Goal: Information Seeking & Learning: Learn about a topic

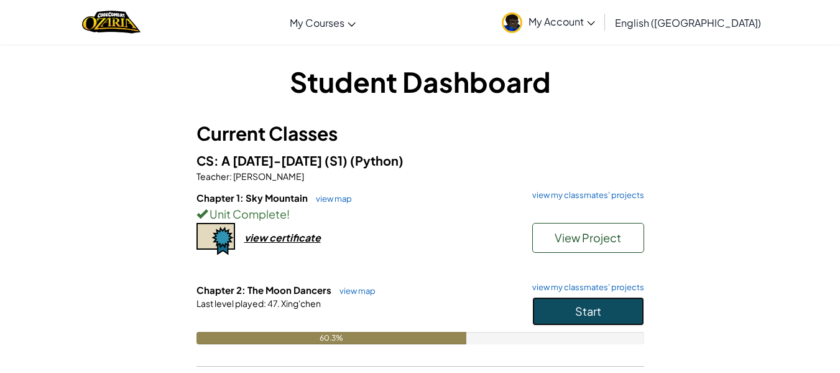
click at [610, 312] on button "Start" at bounding box center [588, 311] width 112 height 29
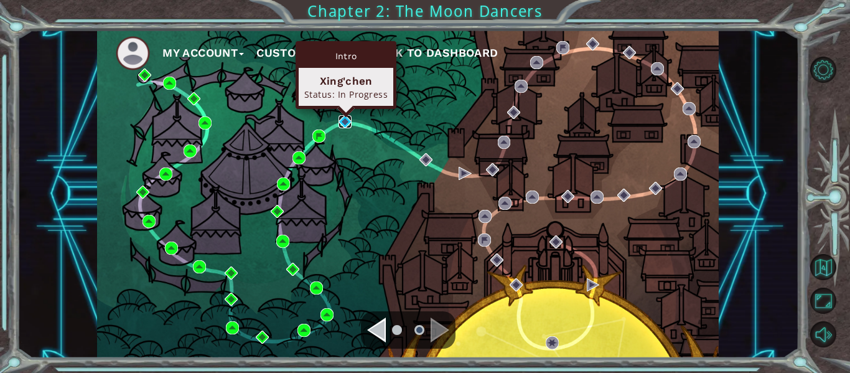
click at [338, 115] on img at bounding box center [344, 121] width 13 height 13
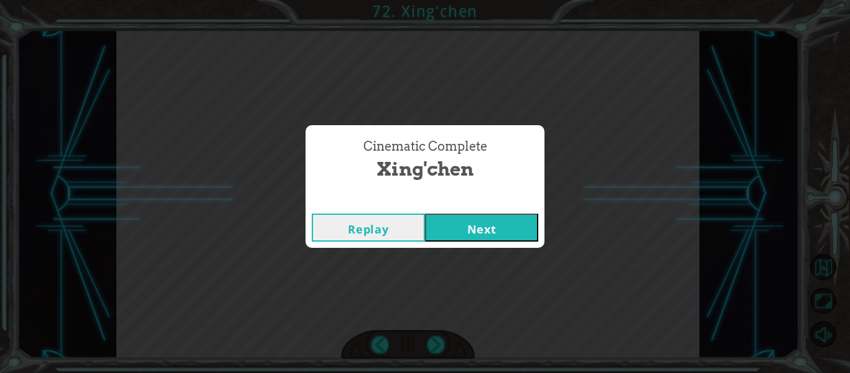
click at [450, 225] on button "Next" at bounding box center [481, 227] width 113 height 28
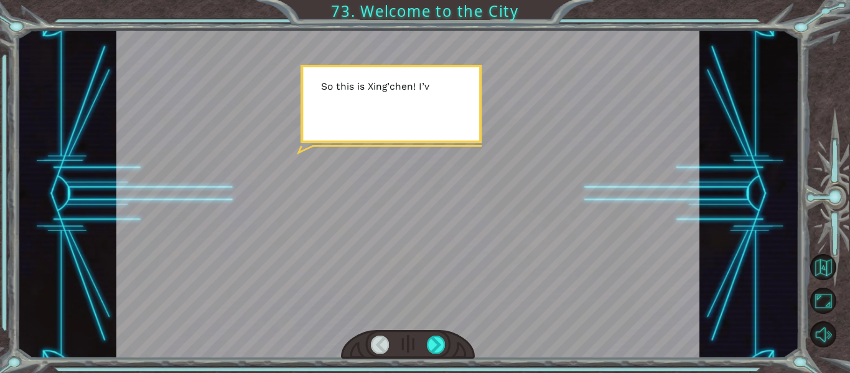
click at [478, 260] on div at bounding box center [407, 194] width 583 height 328
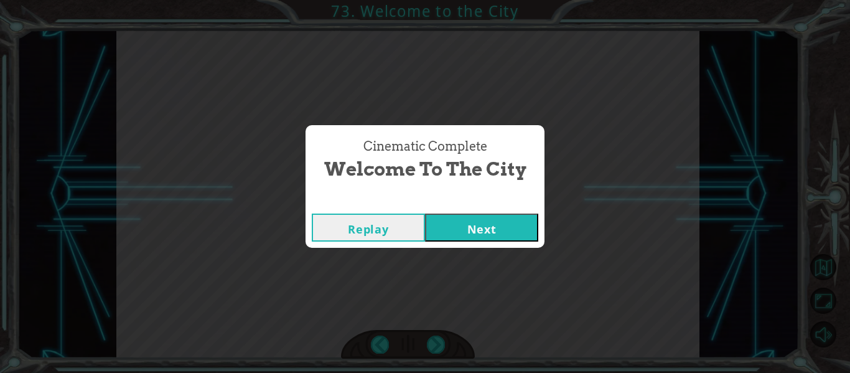
click at [482, 230] on button "Next" at bounding box center [481, 227] width 113 height 28
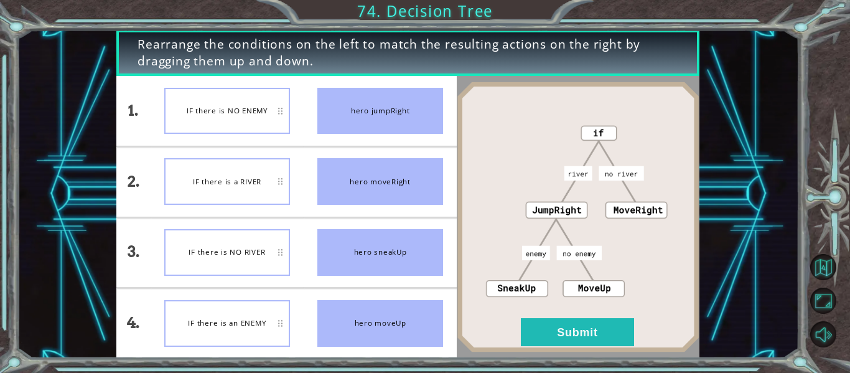
click at [256, 174] on div "IF there is a RIVER" at bounding box center [227, 181] width 126 height 47
click at [213, 185] on div "IF there is a RIVER" at bounding box center [227, 181] width 126 height 47
click at [581, 330] on button "Submit" at bounding box center [577, 332] width 113 height 28
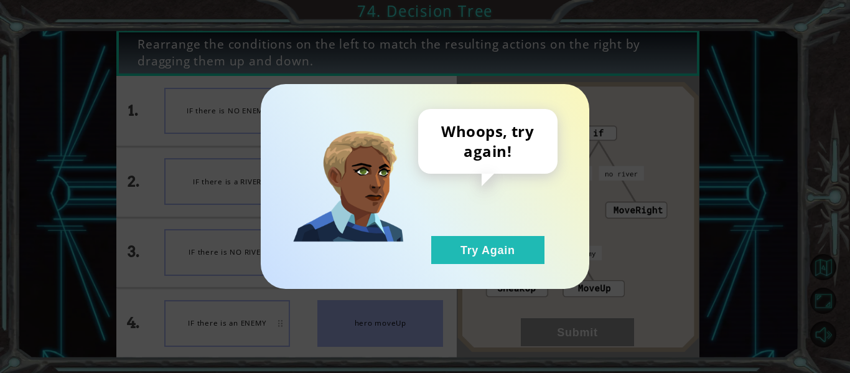
click at [468, 233] on div "Whoops, try again! Try Again" at bounding box center [487, 186] width 139 height 155
click at [460, 249] on button "Try Again" at bounding box center [487, 250] width 113 height 28
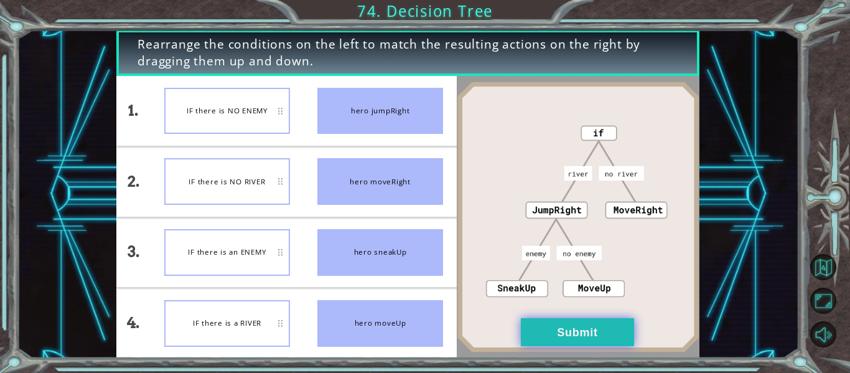
click at [557, 335] on button "Submit" at bounding box center [577, 332] width 113 height 28
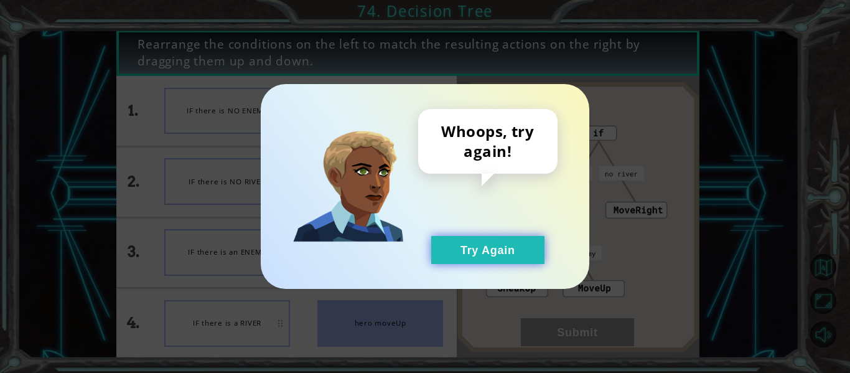
click at [511, 259] on button "Try Again" at bounding box center [487, 250] width 113 height 28
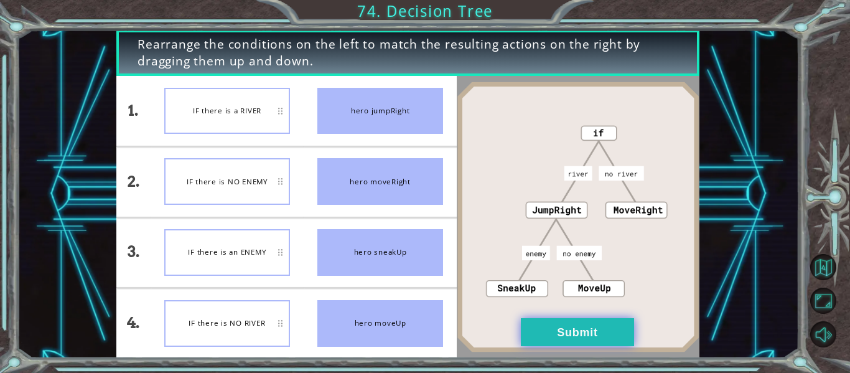
click at [547, 328] on button "Submit" at bounding box center [577, 332] width 113 height 28
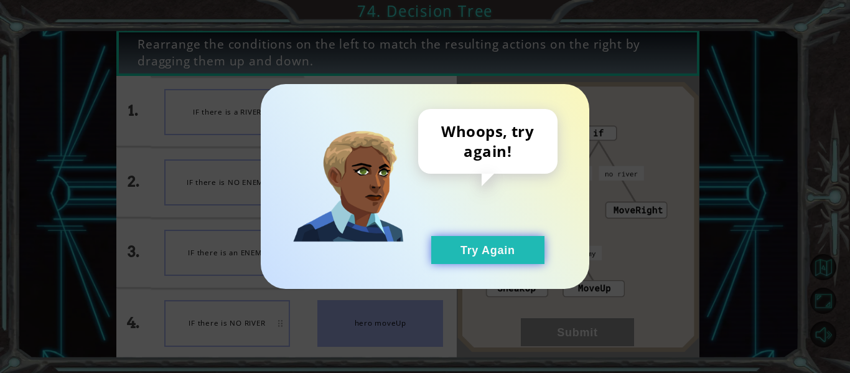
click at [504, 256] on button "Try Again" at bounding box center [487, 250] width 113 height 28
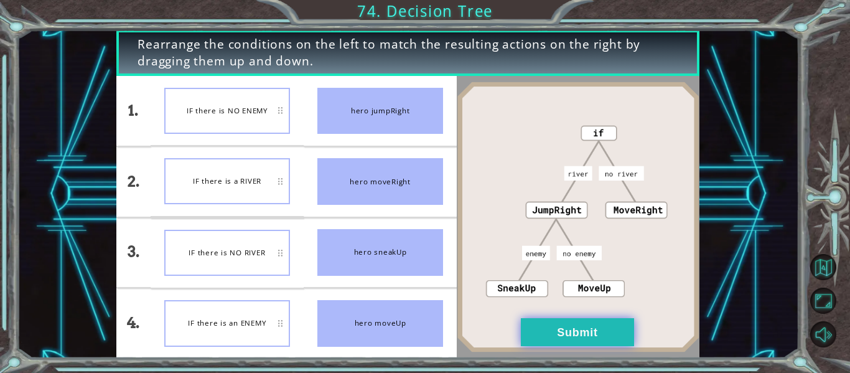
click at [625, 324] on button "Submit" at bounding box center [577, 332] width 113 height 28
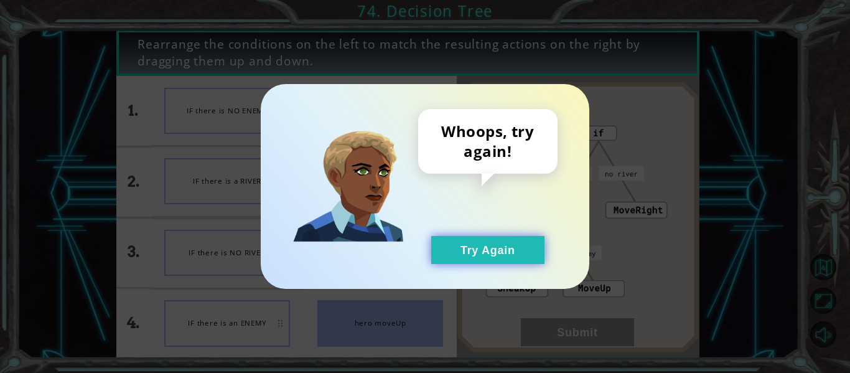
click at [497, 256] on button "Try Again" at bounding box center [487, 250] width 113 height 28
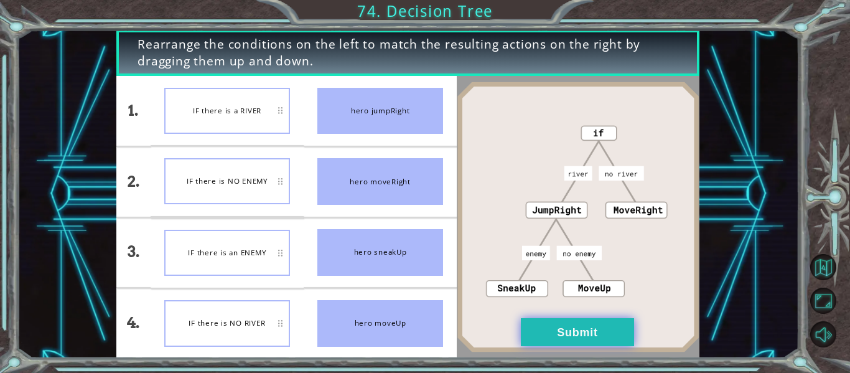
click at [564, 325] on button "Submit" at bounding box center [577, 332] width 113 height 28
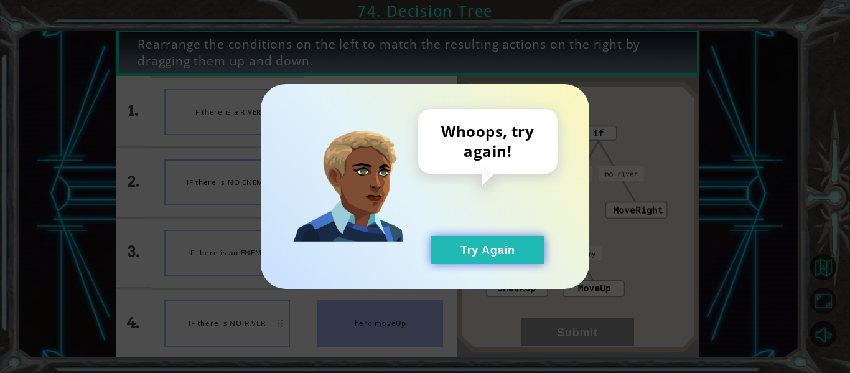
click at [490, 249] on button "Try Again" at bounding box center [487, 250] width 113 height 28
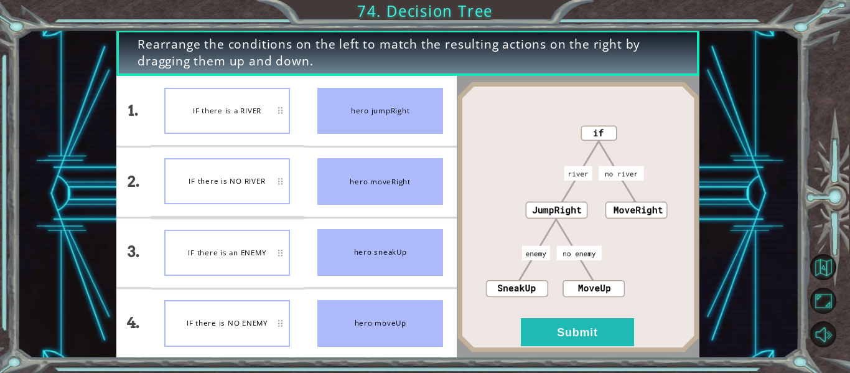
click at [259, 264] on div "IF there is an ENEMY" at bounding box center [227, 253] width 126 height 46
click at [542, 344] on button "Submit" at bounding box center [577, 332] width 113 height 28
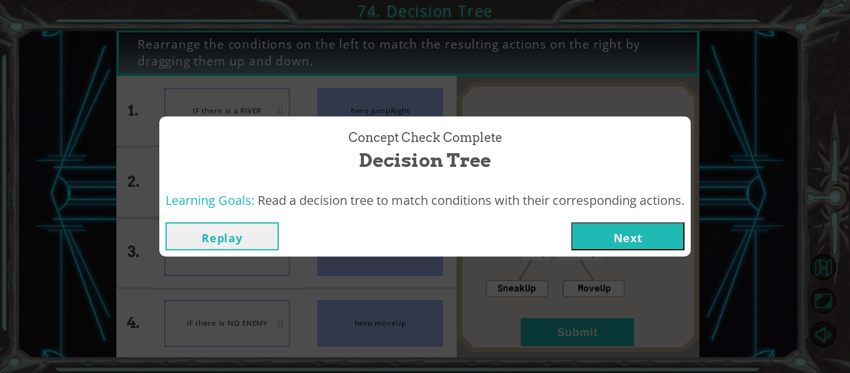
click at [638, 230] on button "Next" at bounding box center [627, 236] width 113 height 28
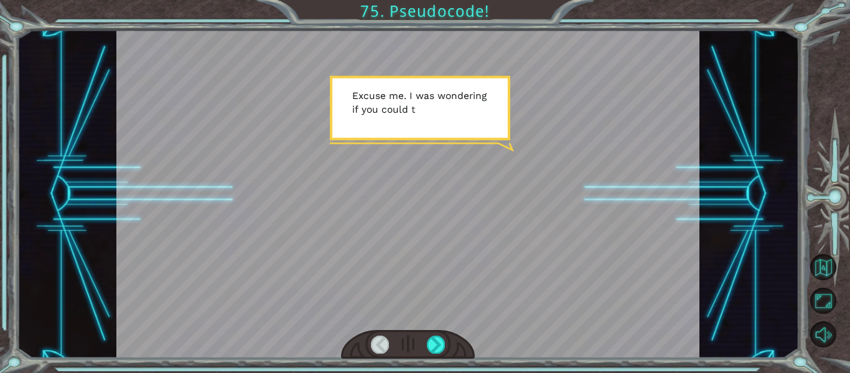
click at [429, 179] on div at bounding box center [407, 194] width 583 height 328
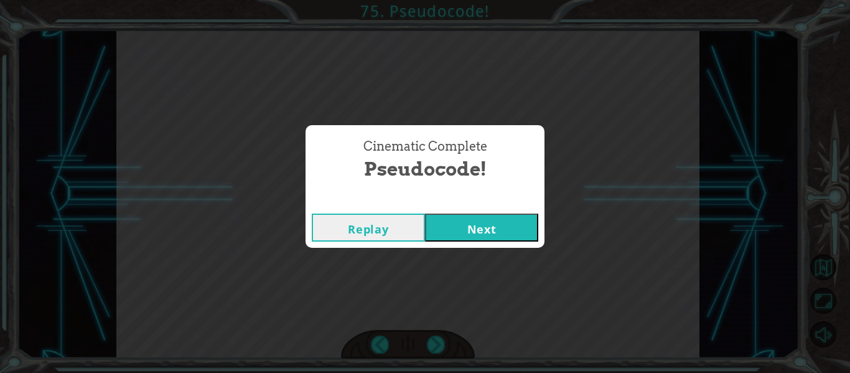
click at [450, 217] on button "Next" at bounding box center [481, 227] width 113 height 28
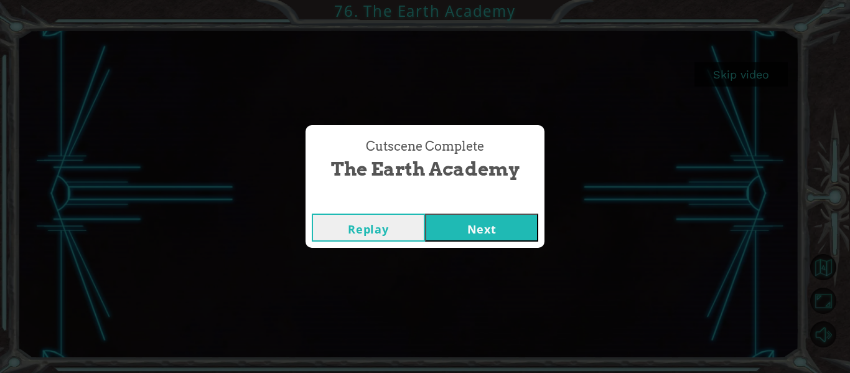
click at [516, 222] on button "Next" at bounding box center [481, 227] width 113 height 28
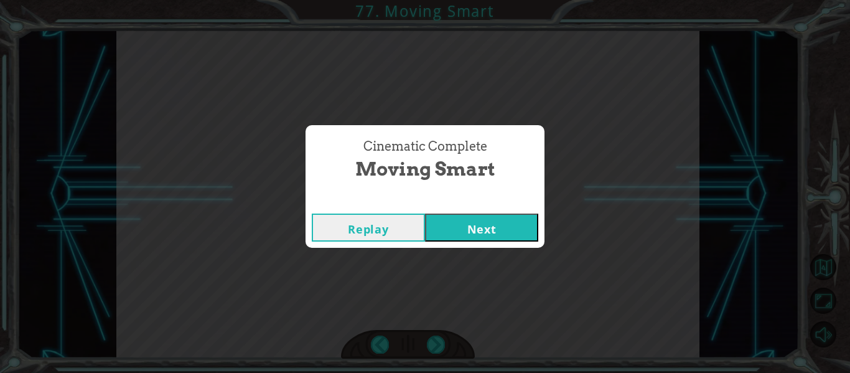
click at [462, 238] on button "Next" at bounding box center [481, 227] width 113 height 28
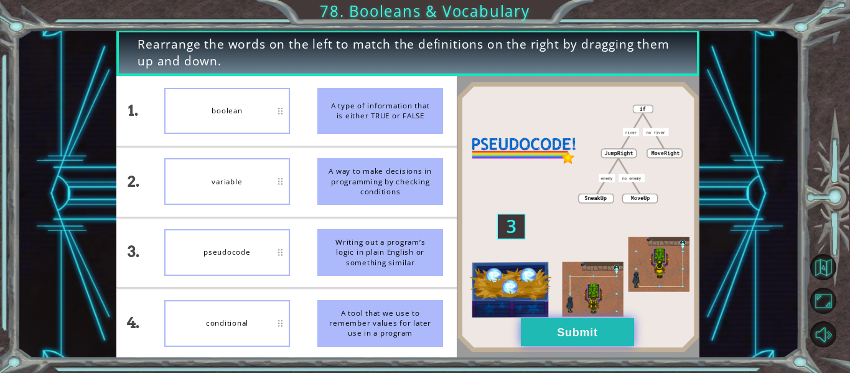
click at [549, 330] on button "Submit" at bounding box center [577, 332] width 113 height 28
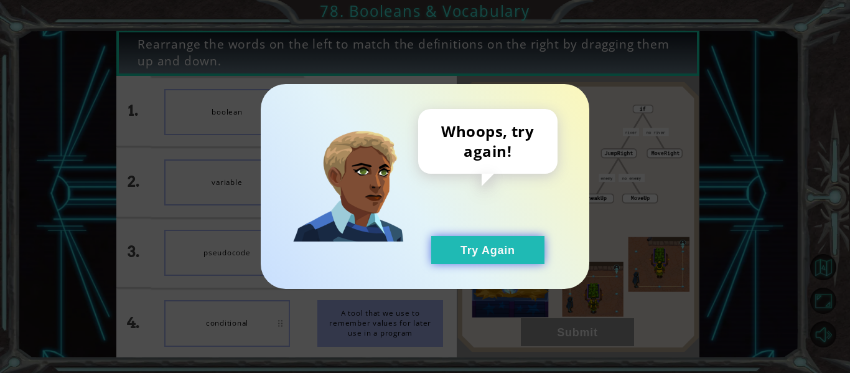
click at [496, 254] on button "Try Again" at bounding box center [487, 250] width 113 height 28
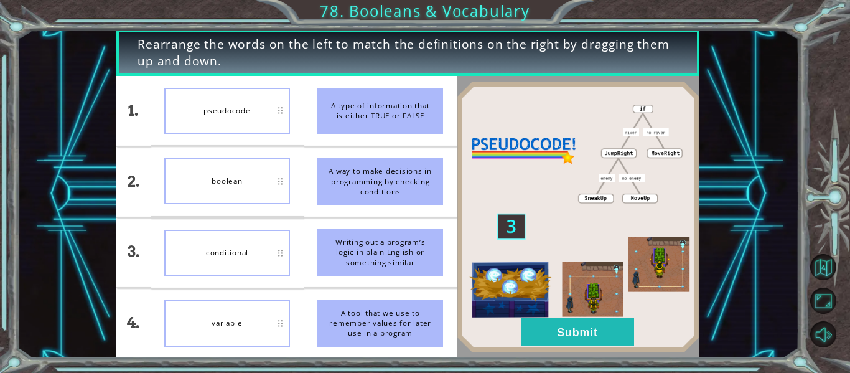
click at [239, 322] on div "variable" at bounding box center [227, 323] width 126 height 46
click at [541, 329] on button "Submit" at bounding box center [577, 332] width 113 height 28
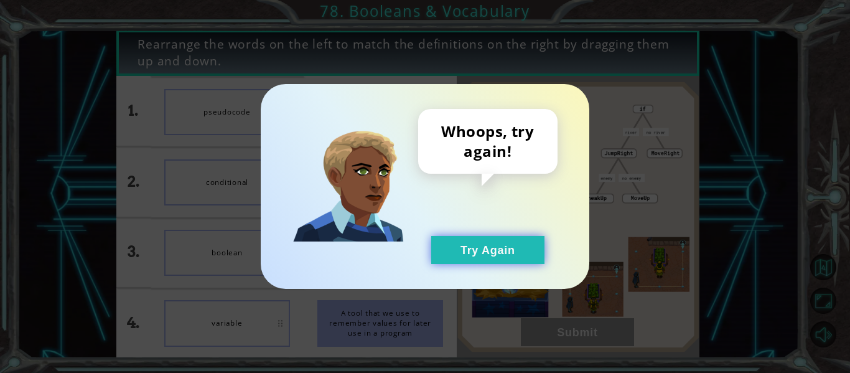
click at [488, 253] on button "Try Again" at bounding box center [487, 250] width 113 height 28
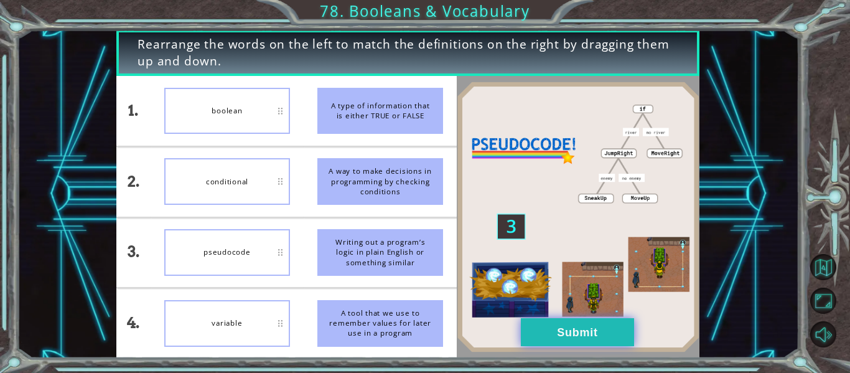
click at [547, 336] on button "Submit" at bounding box center [577, 332] width 113 height 28
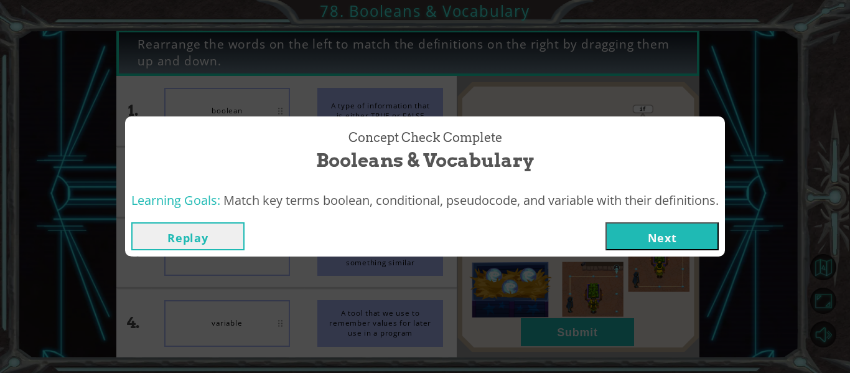
click at [638, 242] on button "Next" at bounding box center [661, 236] width 113 height 28
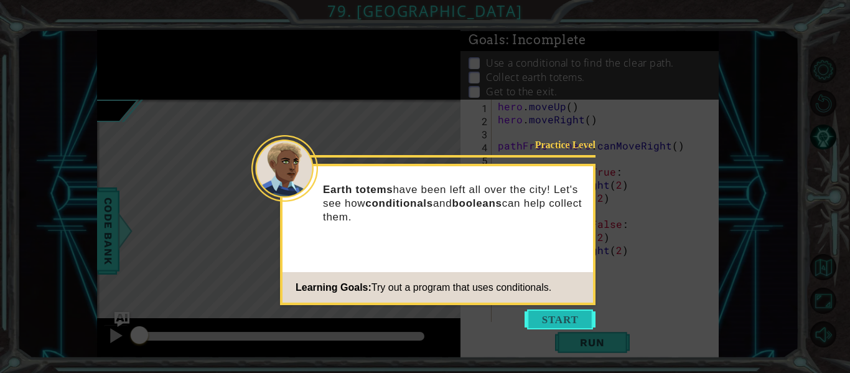
click at [558, 315] on button "Start" at bounding box center [559, 319] width 71 height 20
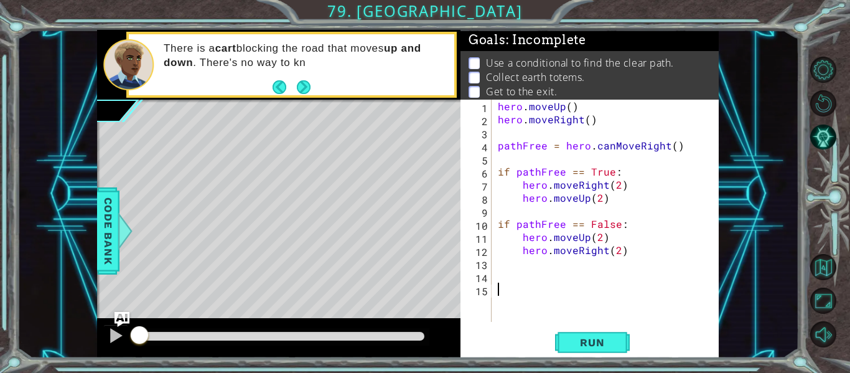
scroll to position [21, 0]
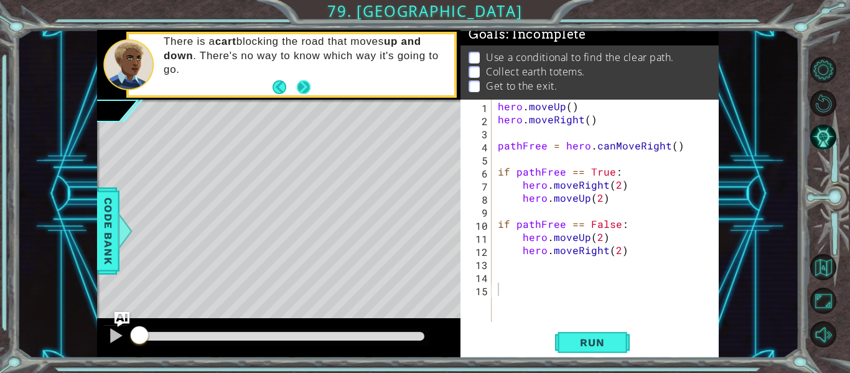
click at [298, 81] on button "Next" at bounding box center [304, 87] width 14 height 14
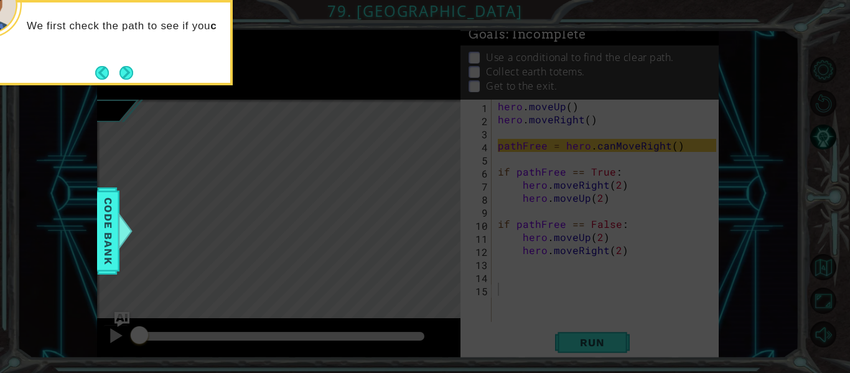
click at [173, 53] on div "We first check the path to see if you c" at bounding box center [108, 31] width 244 height 49
click at [119, 78] on button "Next" at bounding box center [126, 72] width 14 height 14
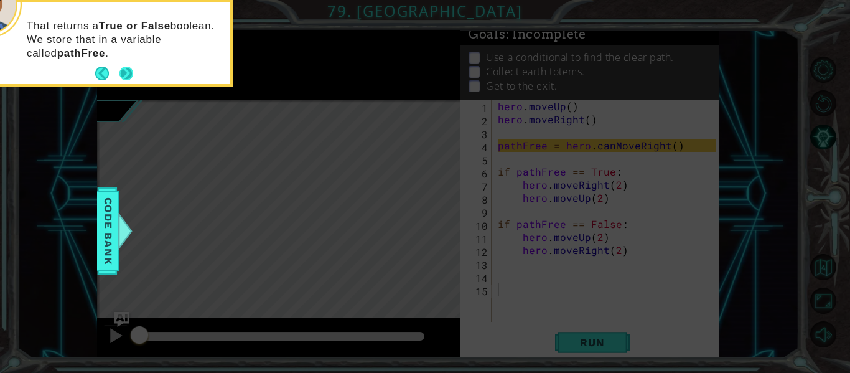
click at [122, 70] on button "Next" at bounding box center [126, 74] width 14 height 14
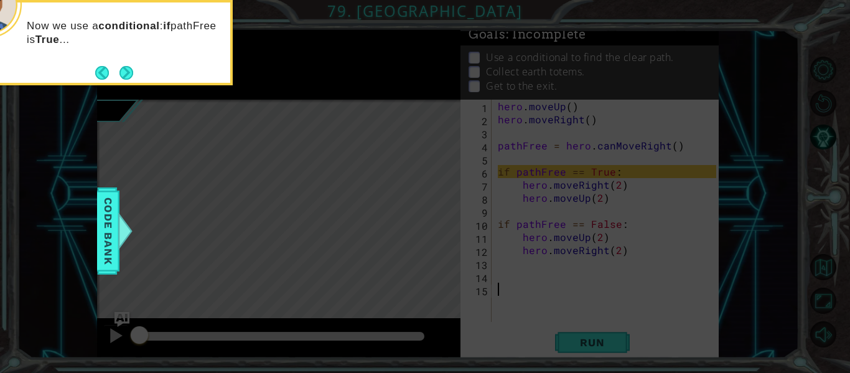
click at [122, 70] on button "Next" at bounding box center [126, 73] width 14 height 14
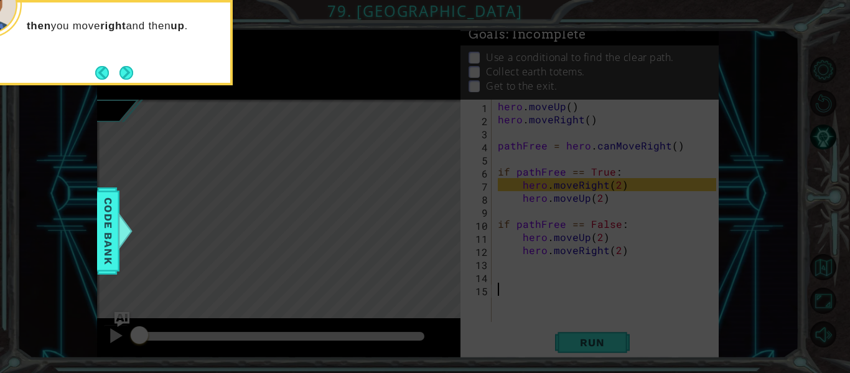
click at [130, 63] on footer at bounding box center [114, 72] width 38 height 19
click at [127, 73] on button "Next" at bounding box center [126, 73] width 14 height 14
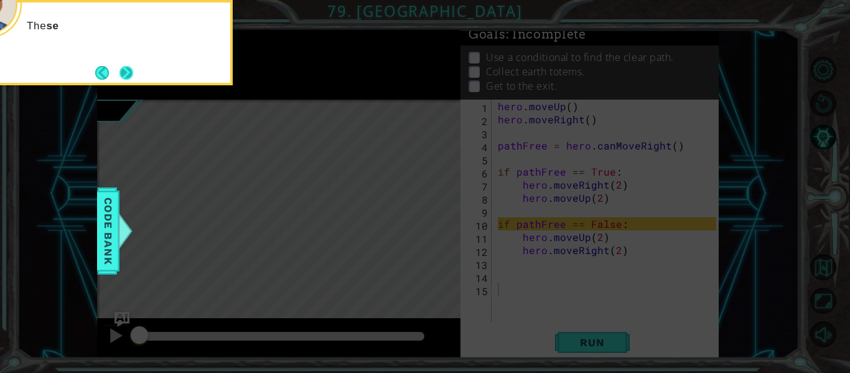
click at [123, 71] on button "Next" at bounding box center [126, 73] width 14 height 14
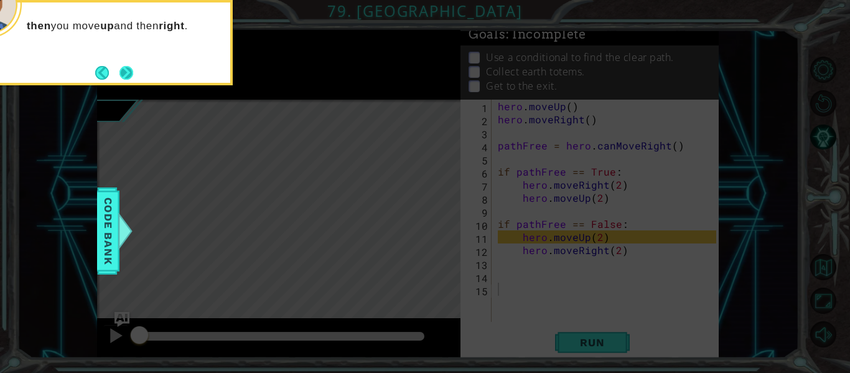
click at [123, 69] on button "Next" at bounding box center [126, 73] width 14 height 14
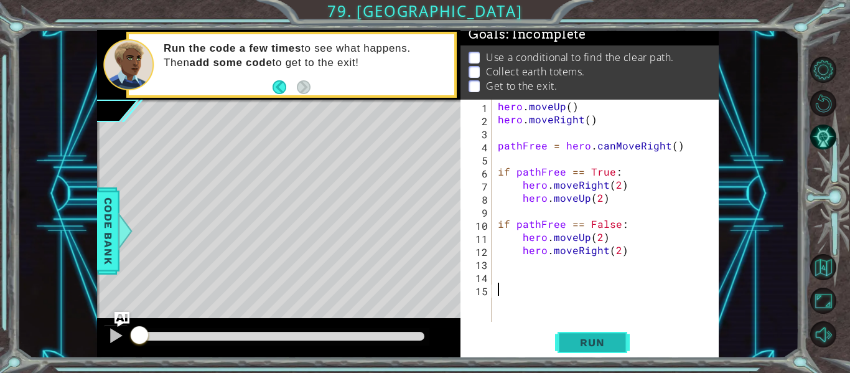
click at [581, 343] on span "Run" at bounding box center [591, 342] width 49 height 12
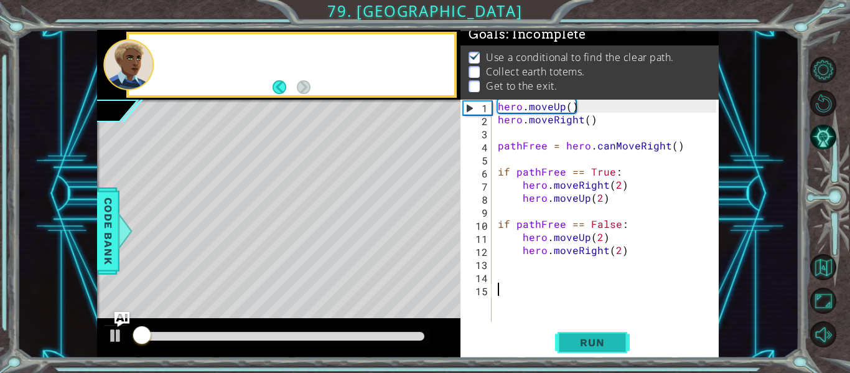
scroll to position [11, 0]
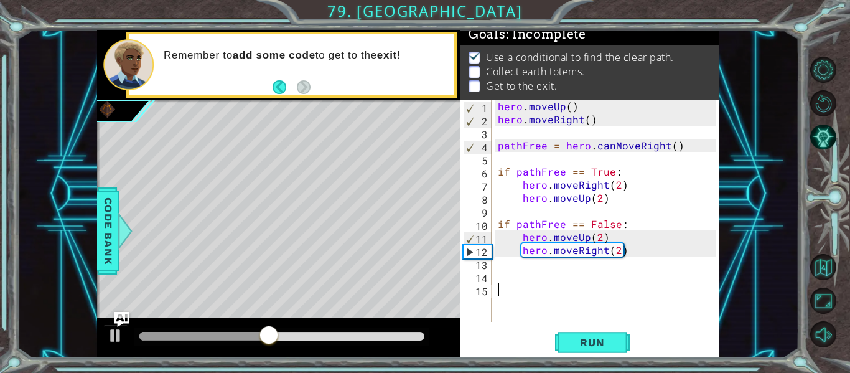
click at [517, 294] on div "hero . moveUp ( ) hero . moveRight ( ) pathFree = hero . canMoveRight ( ) if pa…" at bounding box center [608, 224] width 227 height 248
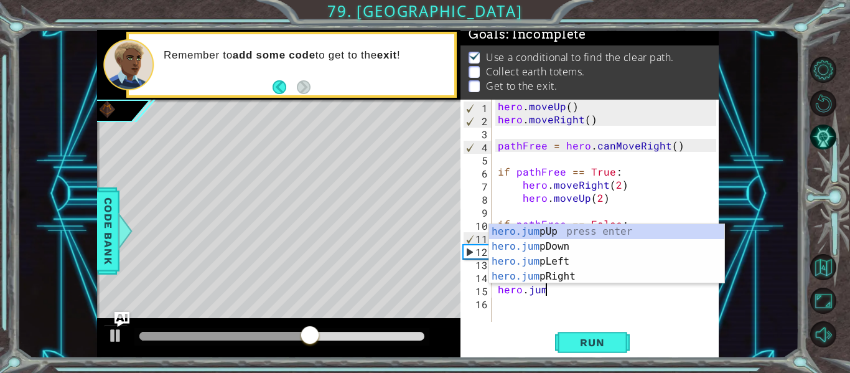
scroll to position [0, 2]
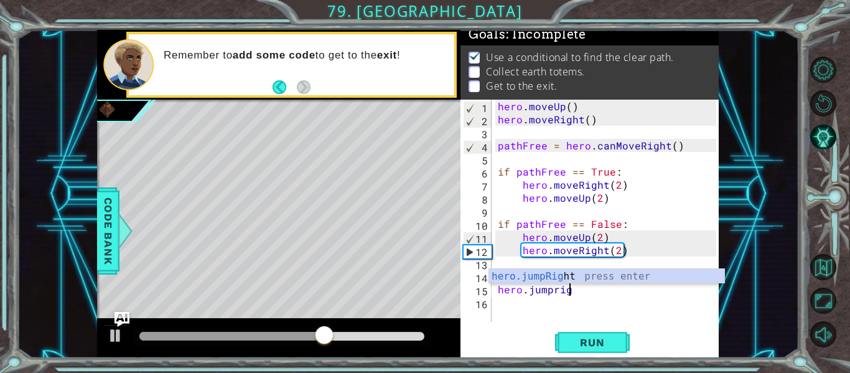
type textarea "hero.jumpright"
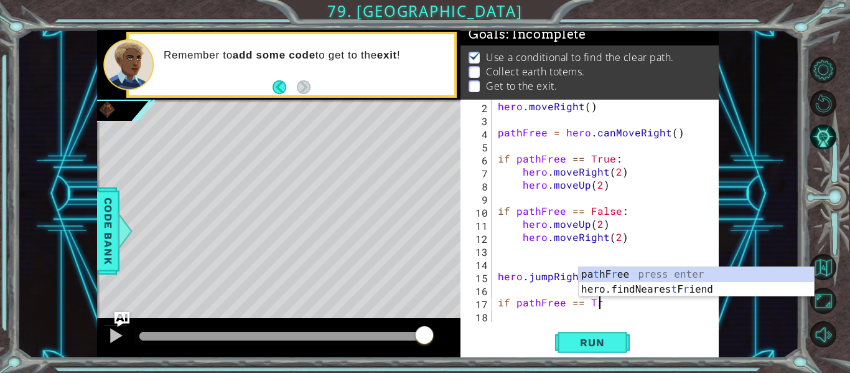
scroll to position [0, 6]
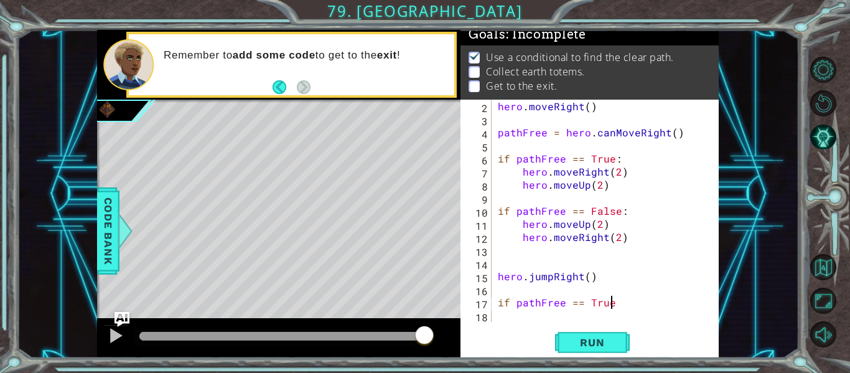
type textarea "if pathFree == True:"
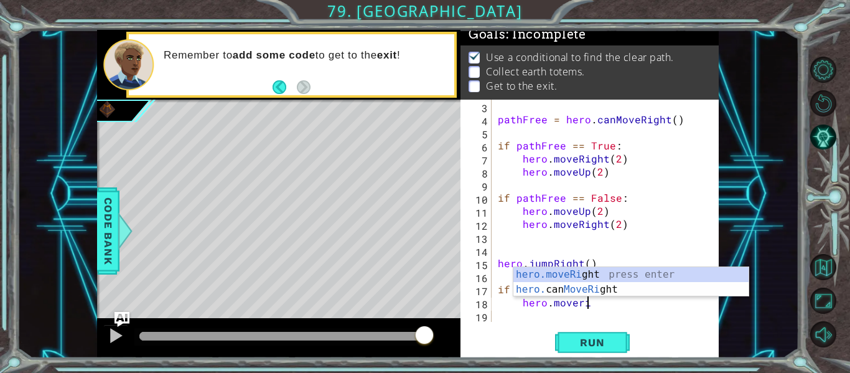
scroll to position [0, 6]
type textarea "hero.moveRight(1)"
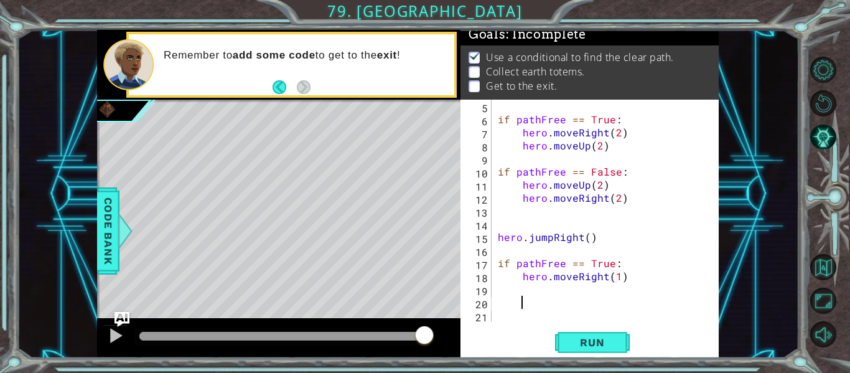
scroll to position [52, 0]
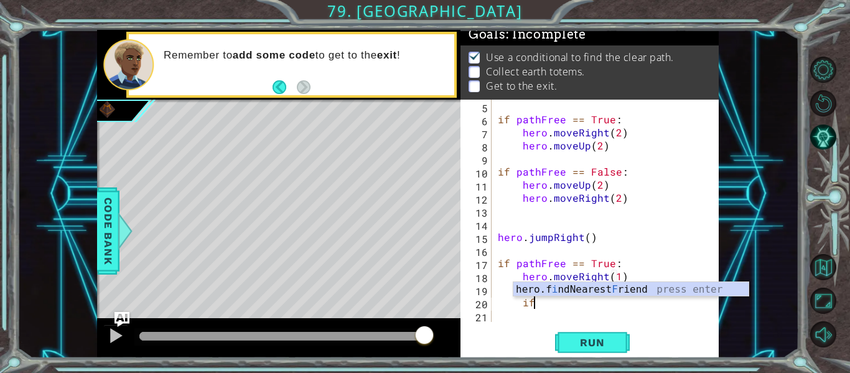
type textarea "i"
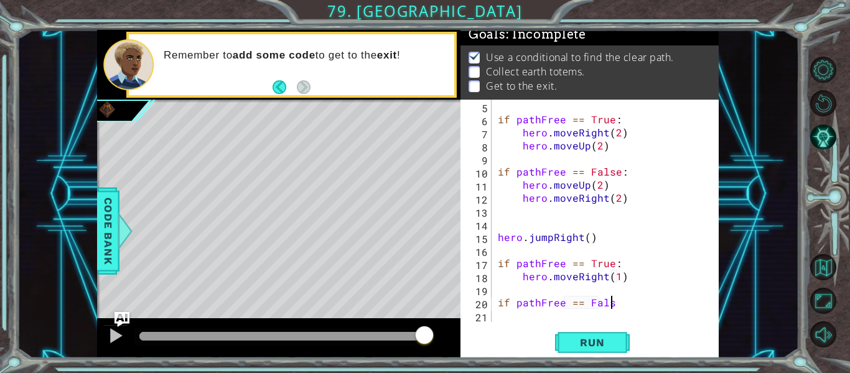
scroll to position [0, 7]
type textarea "if pathFree == False:"
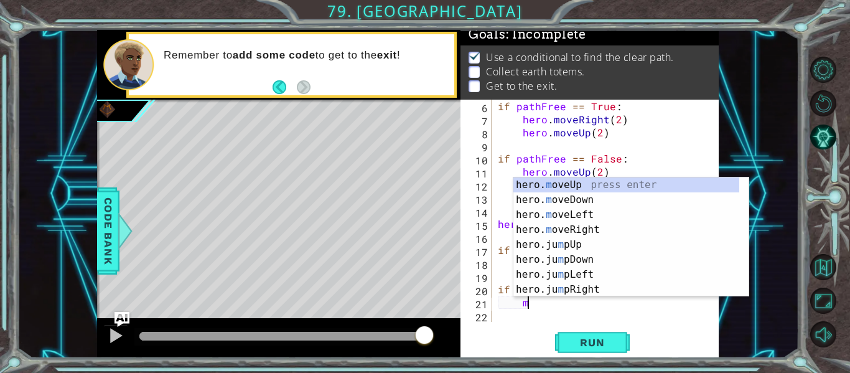
scroll to position [0, 2]
type textarea "m"
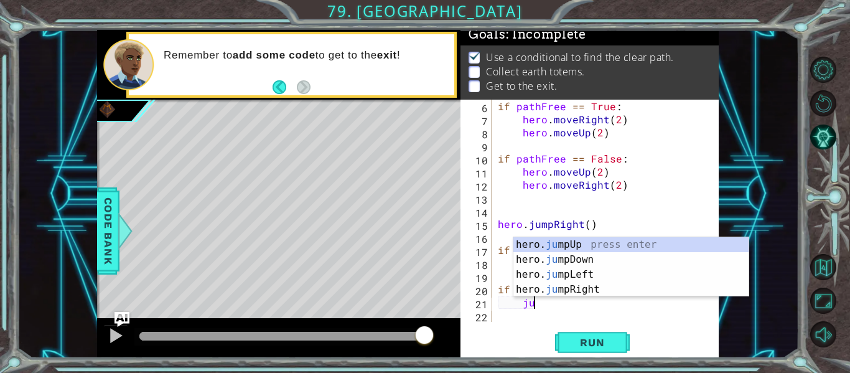
type textarea "j"
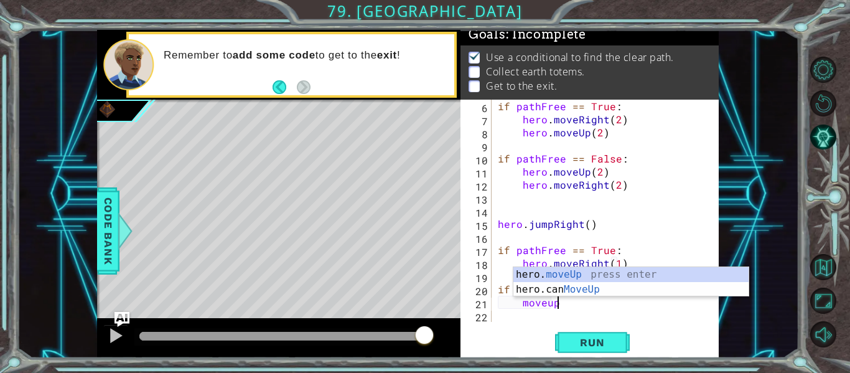
scroll to position [0, 3]
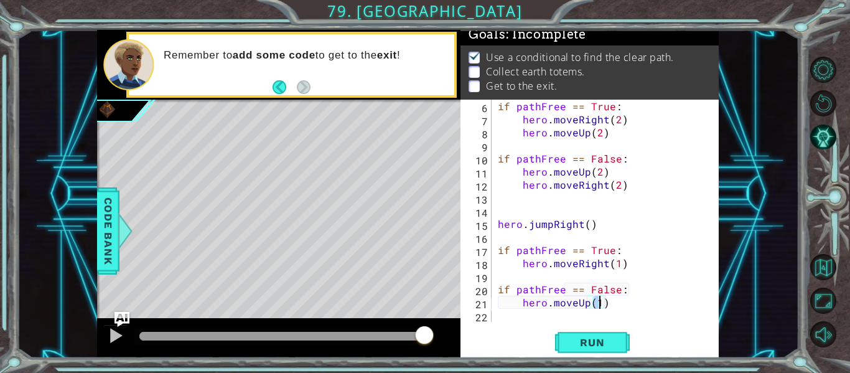
type textarea "hero.moveUp(1)"
click at [590, 343] on span "Run" at bounding box center [591, 342] width 49 height 12
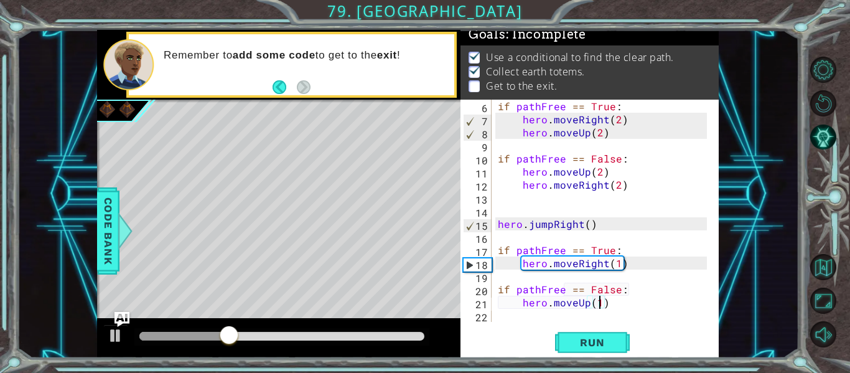
click at [656, 311] on div "if pathFree == True : hero . moveRight ( 2 ) hero . moveUp ( 2 ) if pathFree ==…" at bounding box center [604, 224] width 218 height 248
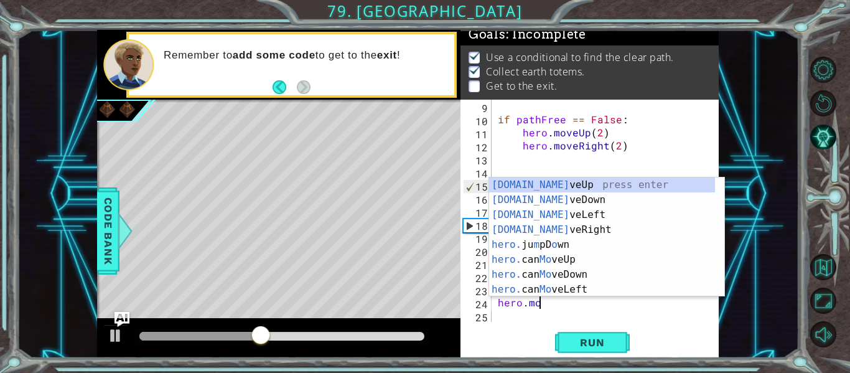
scroll to position [0, 2]
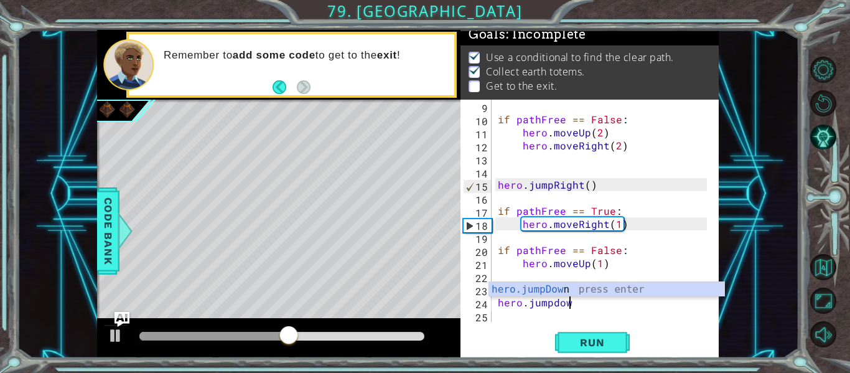
type textarea "hero.jumpdown"
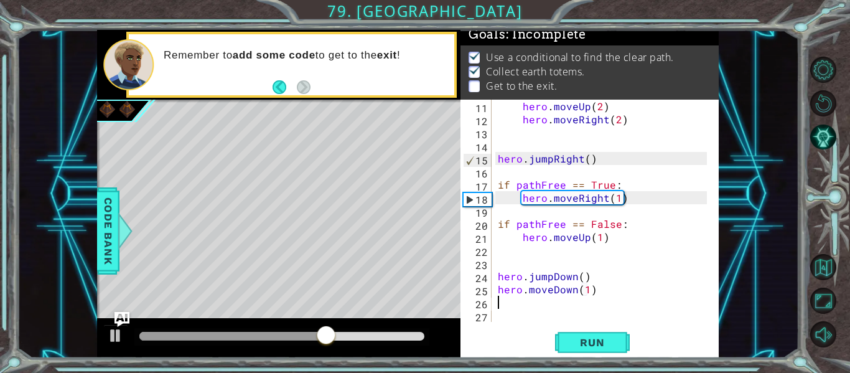
scroll to position [131, 0]
type textarea "hero.moveDown(1)"
click at [592, 355] on button "Run" at bounding box center [592, 343] width 75 height 26
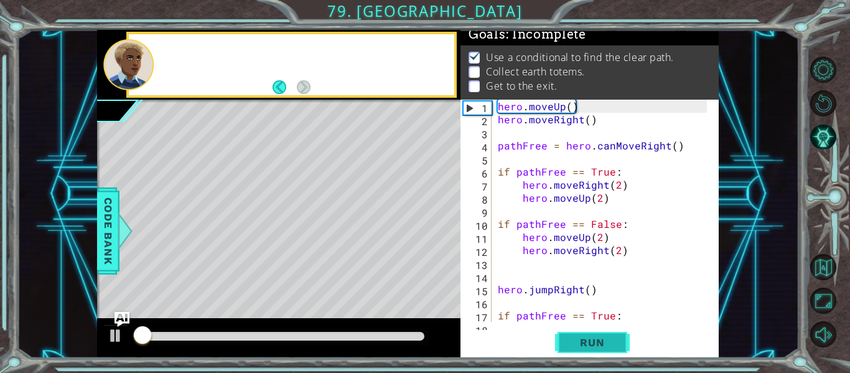
scroll to position [0, 0]
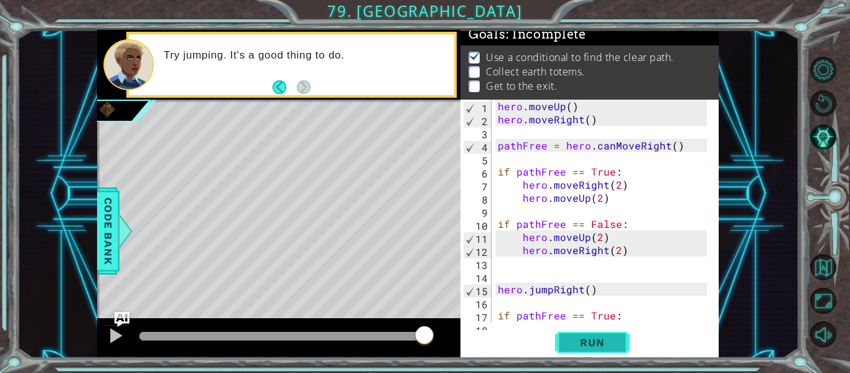
click at [591, 333] on button "Run" at bounding box center [592, 343] width 75 height 26
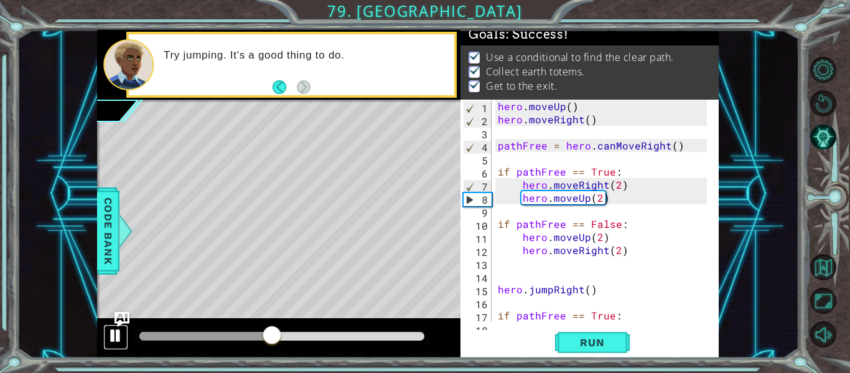
click at [114, 329] on div at bounding box center [116, 335] width 16 height 16
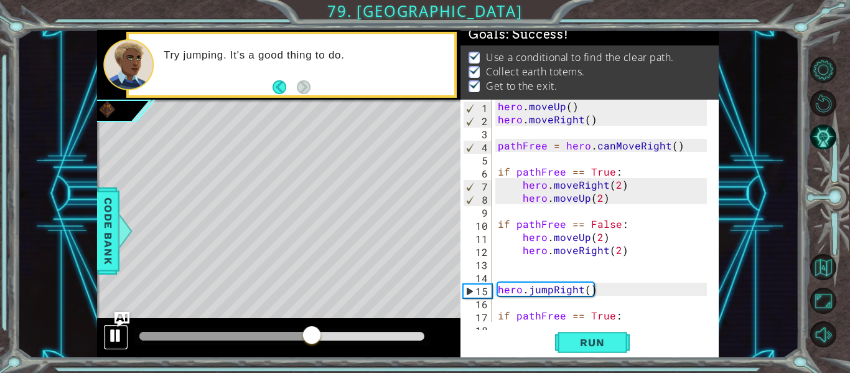
click at [114, 329] on div at bounding box center [116, 335] width 16 height 16
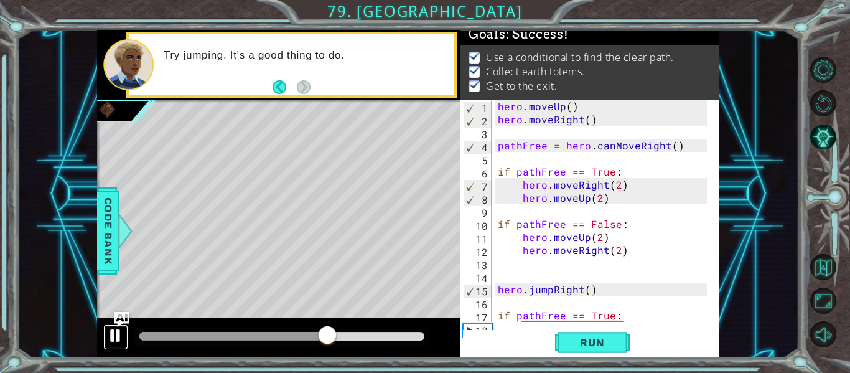
click at [114, 329] on div at bounding box center [116, 335] width 16 height 16
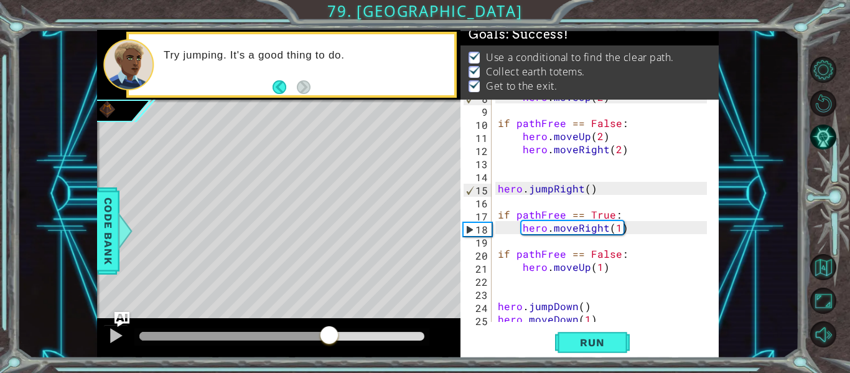
scroll to position [131, 0]
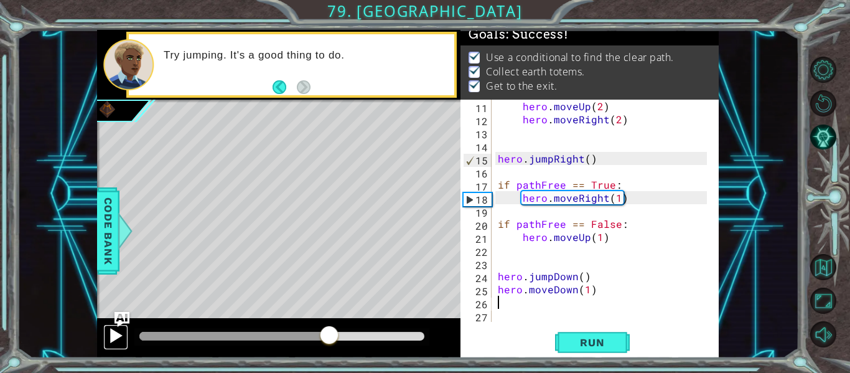
click at [108, 340] on div at bounding box center [116, 335] width 16 height 16
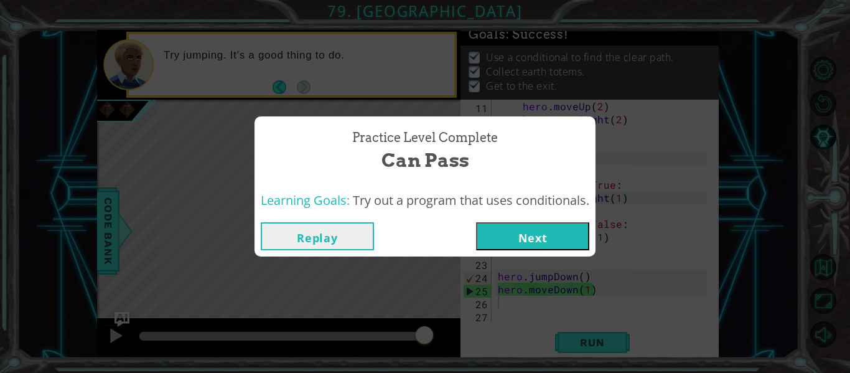
click at [535, 245] on button "Next" at bounding box center [532, 236] width 113 height 28
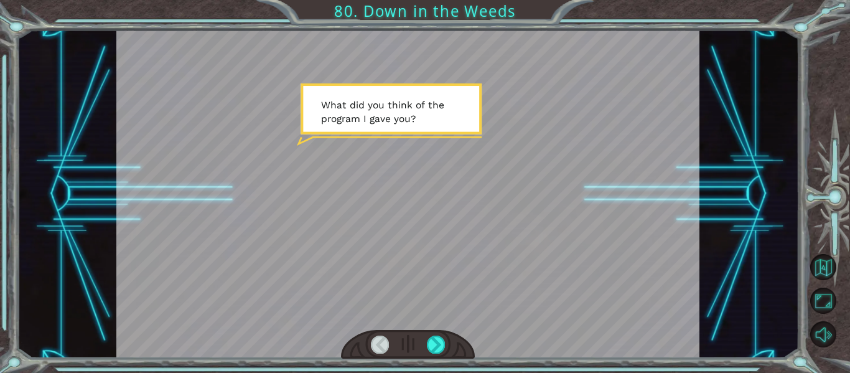
click at [442, 178] on div at bounding box center [407, 194] width 583 height 328
